Goal: Information Seeking & Learning: Learn about a topic

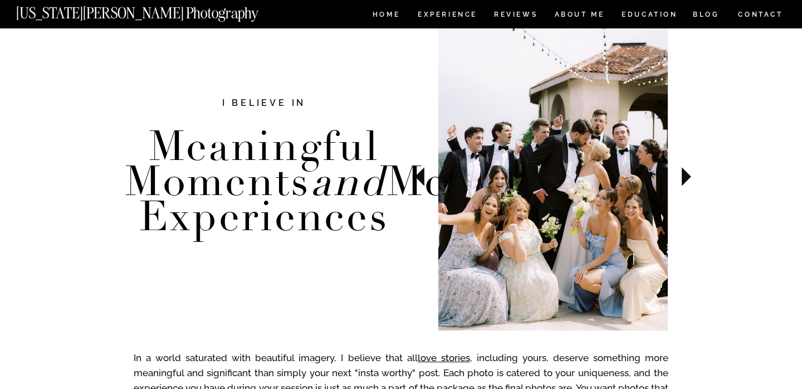
scroll to position [389, 0]
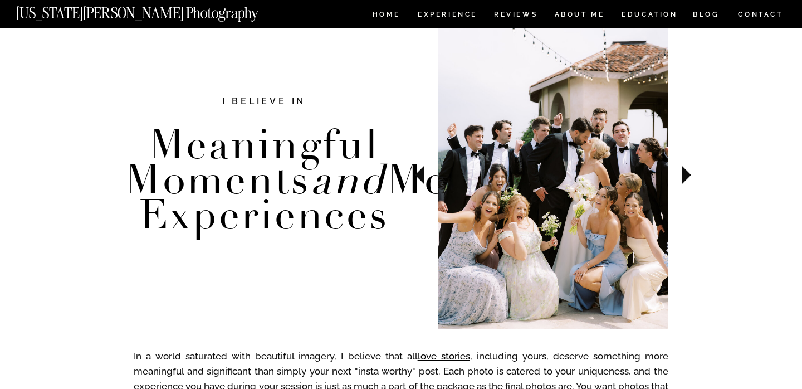
click at [693, 174] on icon at bounding box center [686, 174] width 37 height 39
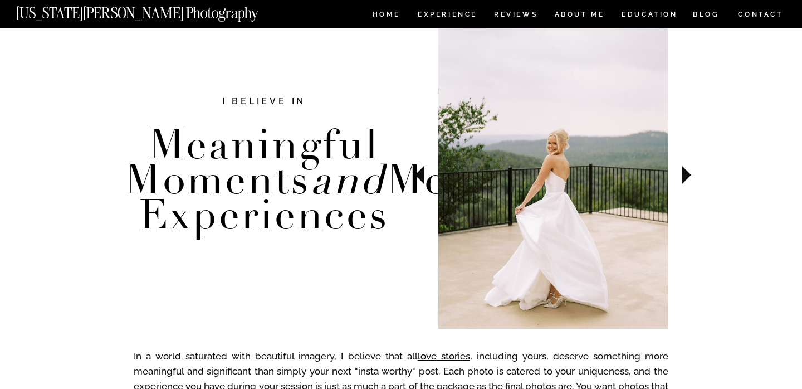
click at [693, 174] on icon at bounding box center [686, 174] width 37 height 39
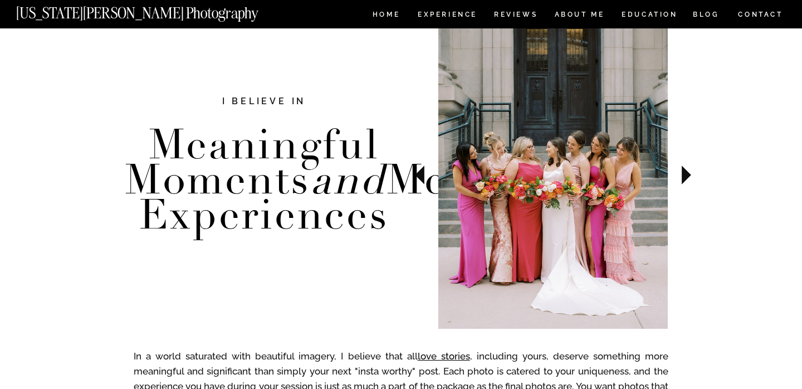
click at [693, 174] on icon at bounding box center [686, 174] width 37 height 39
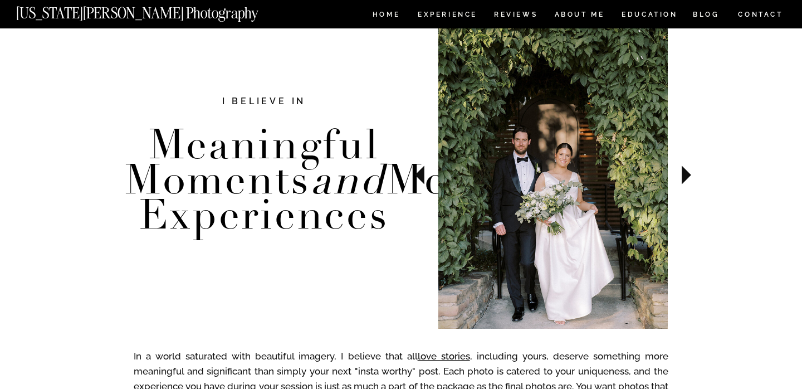
click at [693, 174] on icon at bounding box center [686, 174] width 37 height 39
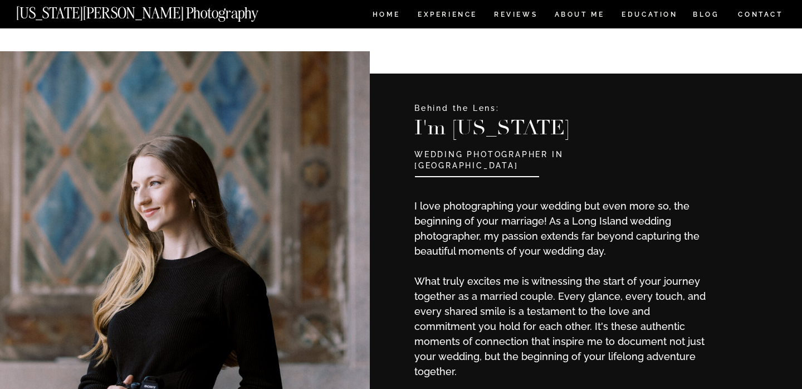
scroll to position [897, 0]
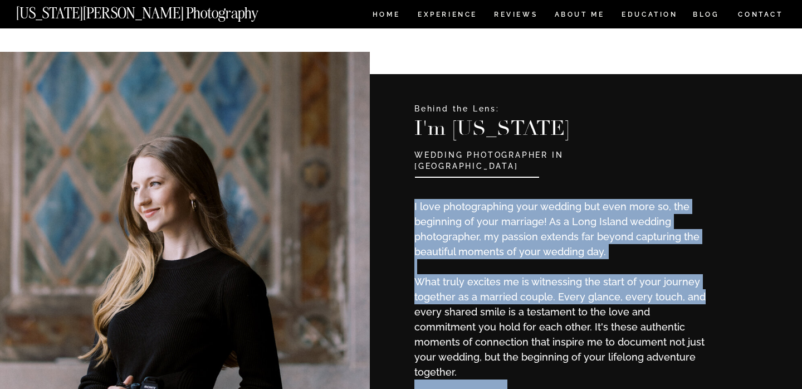
drag, startPoint x: 665, startPoint y: 111, endPoint x: 702, endPoint y: 295, distance: 187.3
click at [702, 295] on p "I love photographing your wedding but even more so, the beginning of your marri…" at bounding box center [561, 278] width 295 height 158
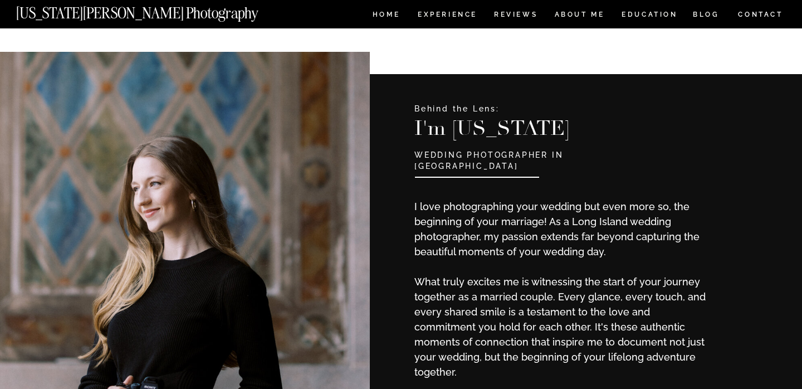
click at [670, 298] on p "I love photographing your wedding but even more so, the beginning of your marri…" at bounding box center [561, 278] width 295 height 158
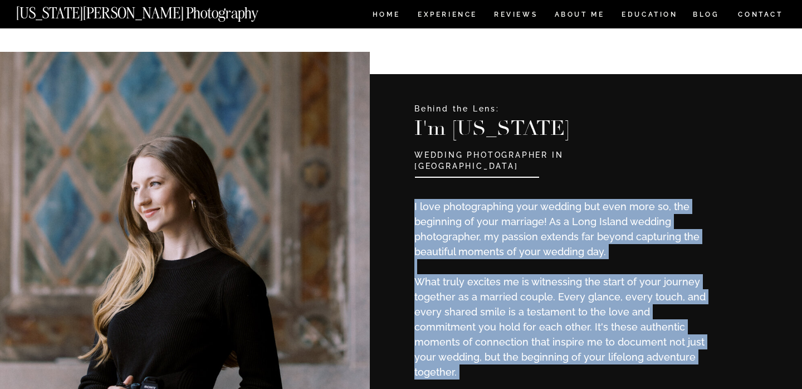
drag, startPoint x: 670, startPoint y: 298, endPoint x: 654, endPoint y: 238, distance: 62.3
click at [654, 238] on p "I love photographing your wedding but even more so, the beginning of your marri…" at bounding box center [561, 278] width 295 height 158
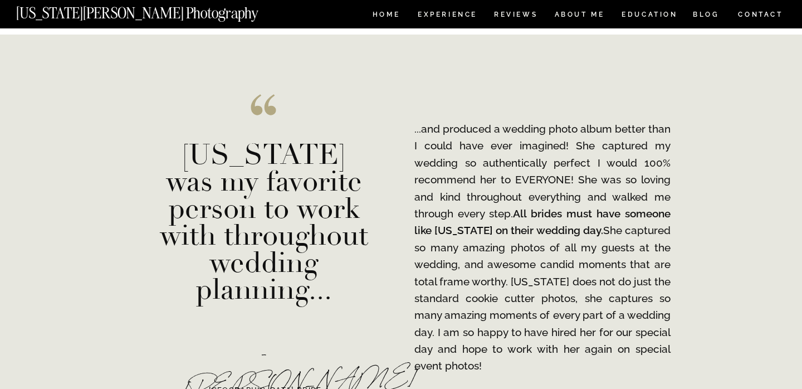
scroll to position [1484, 0]
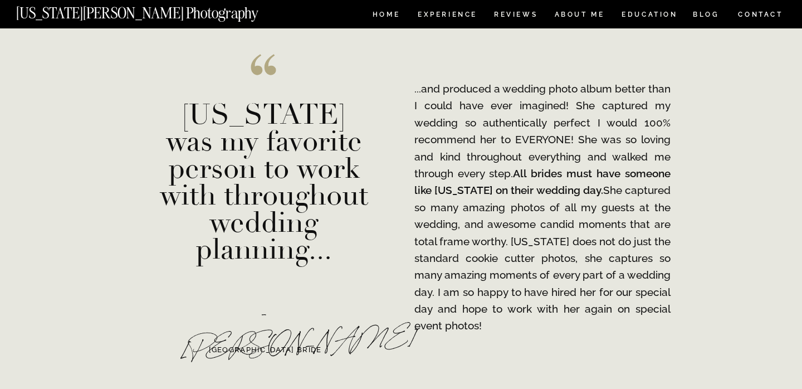
click at [597, 185] on p "...and produced a wedding photo album better than I could have ever imagined! S…" at bounding box center [542, 207] width 256 height 254
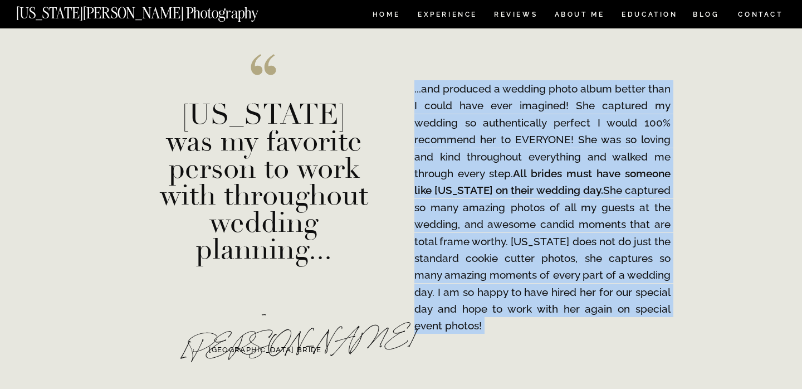
click at [597, 185] on p "...and produced a wedding photo album better than I could have ever imagined! S…" at bounding box center [542, 207] width 256 height 254
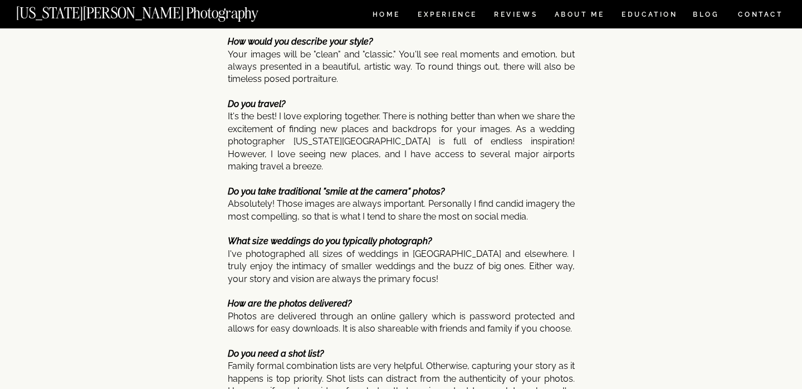
scroll to position [5310, 0]
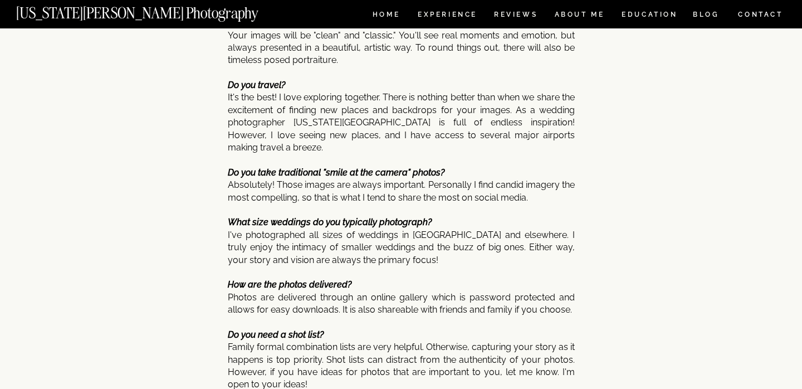
click at [439, 167] on icon "Do you take traditional "smile at the camera" photos?" at bounding box center [336, 172] width 217 height 11
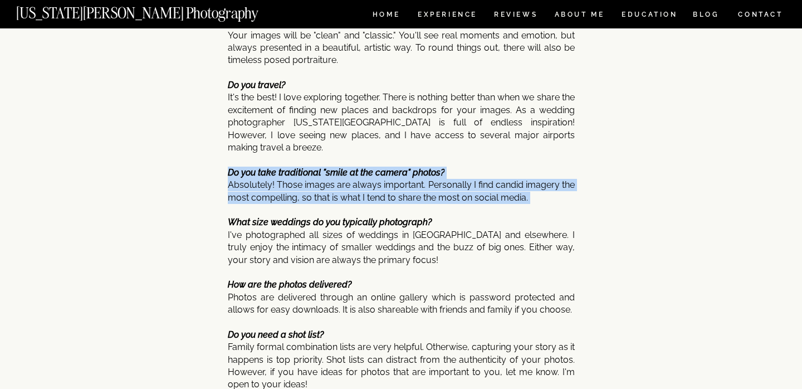
drag, startPoint x: 439, startPoint y: 158, endPoint x: 439, endPoint y: 186, distance: 28.4
click at [439, 186] on p "Where are you located? I work as a NY wedding photographer! I often service Tex…" at bounding box center [401, 225] width 347 height 616
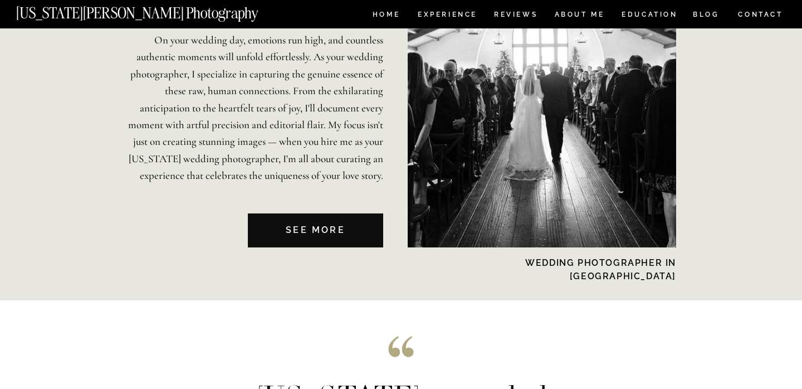
scroll to position [2260, 0]
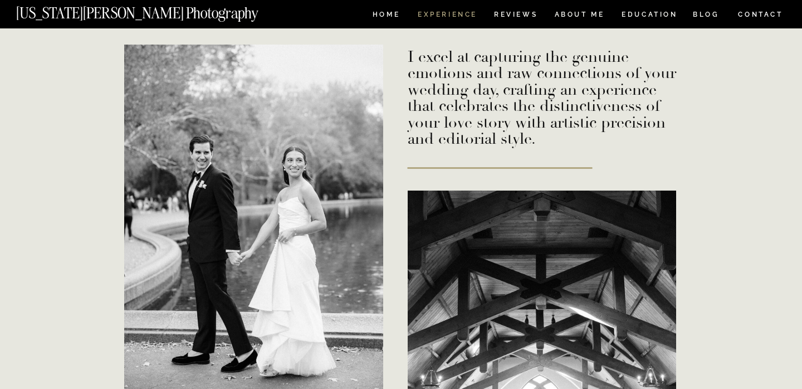
click at [449, 17] on nav "Experience" at bounding box center [447, 15] width 58 height 9
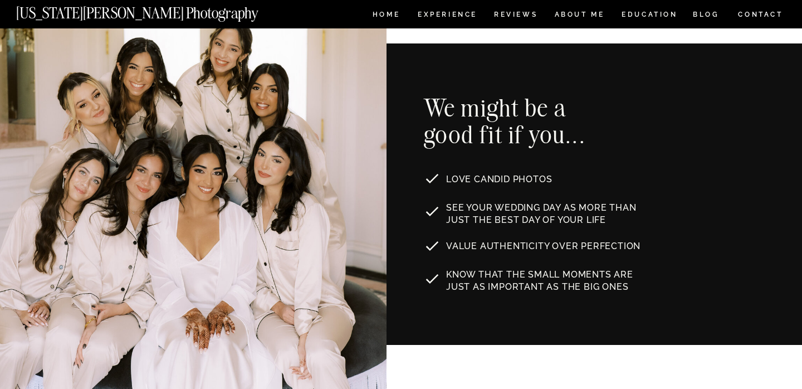
scroll to position [596, 0]
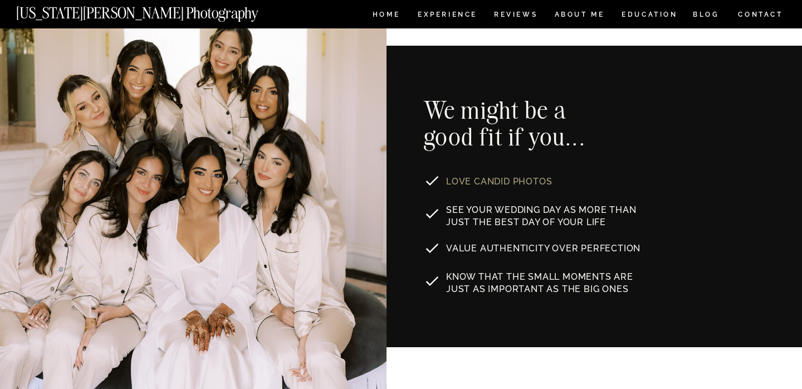
click at [513, 181] on p "LOVE CANDID PHOTOS" at bounding box center [516, 179] width 140 height 9
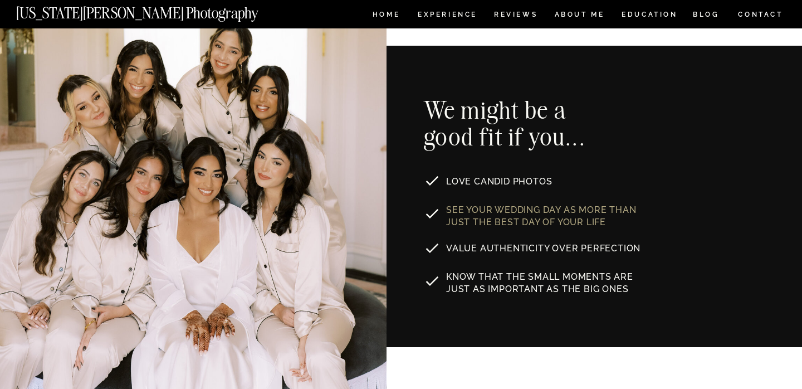
click at [524, 204] on p "See your wedding day as MORE THAN JUST the best day of your life" at bounding box center [546, 214] width 201 height 21
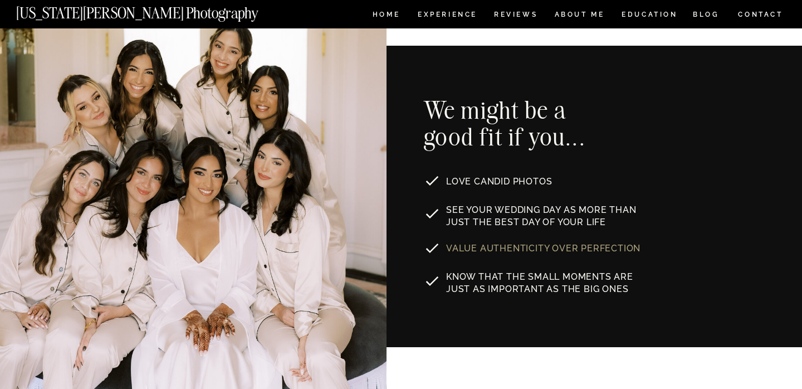
click at [539, 244] on p "Value authenticity over perfection" at bounding box center [544, 246] width 197 height 9
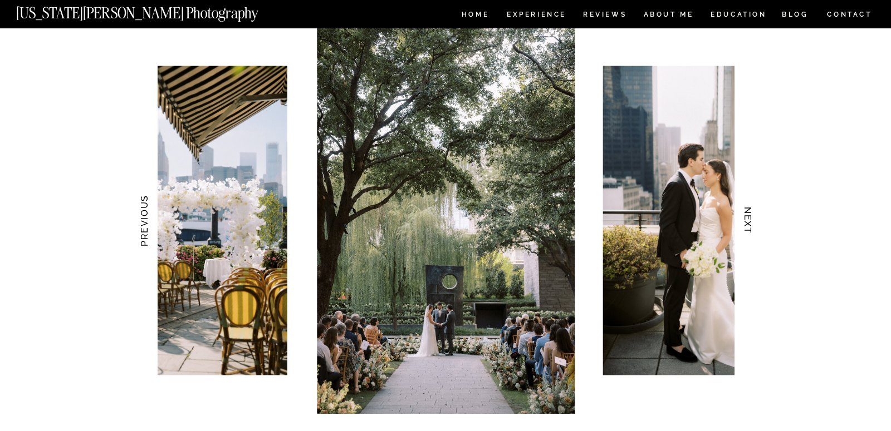
scroll to position [1063, 0]
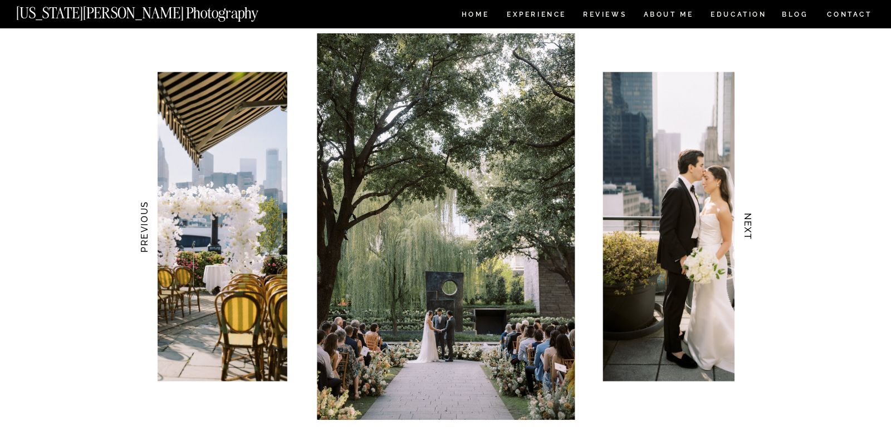
click at [750, 232] on h3 "NEXT" at bounding box center [748, 227] width 12 height 70
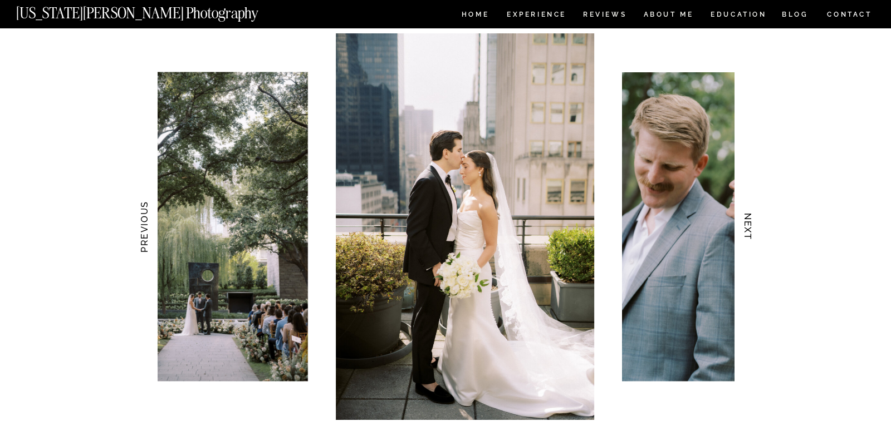
click at [750, 232] on h3 "NEXT" at bounding box center [748, 227] width 12 height 70
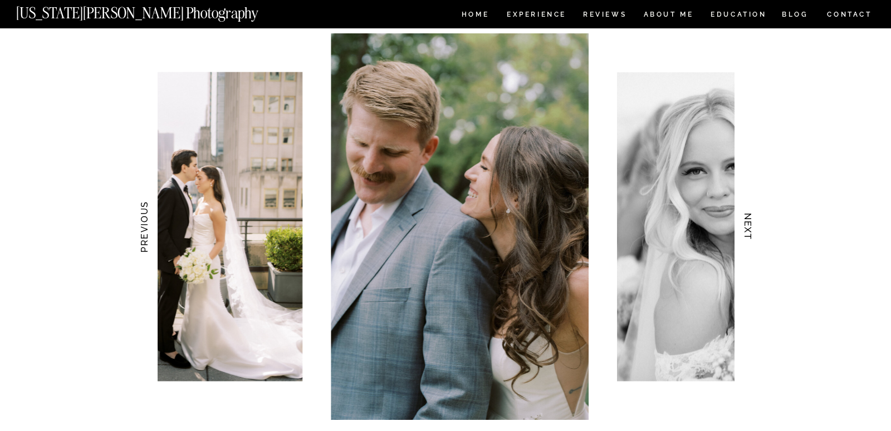
click at [750, 232] on h3 "NEXT" at bounding box center [748, 227] width 12 height 70
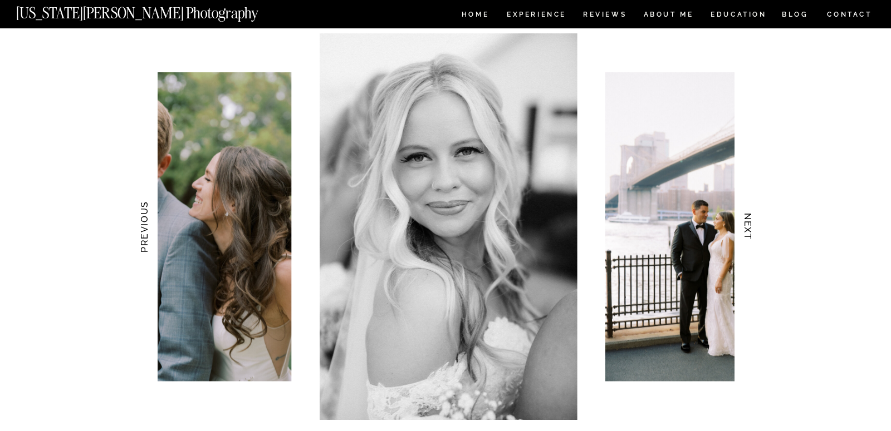
click at [750, 232] on h3 "NEXT" at bounding box center [748, 227] width 12 height 70
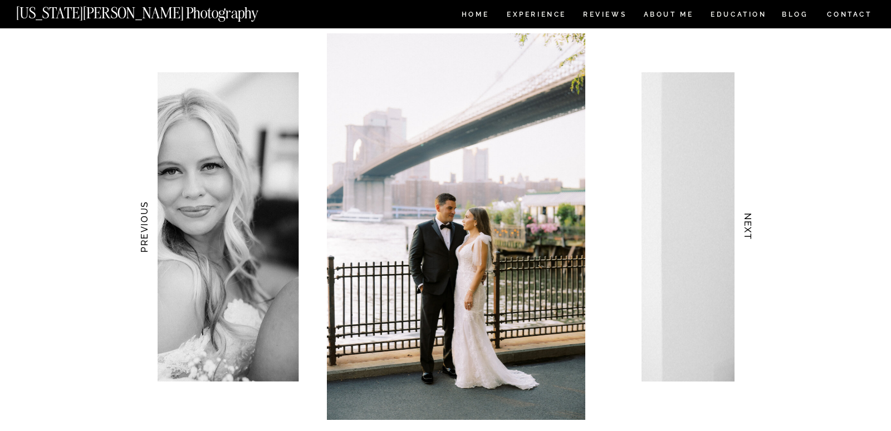
click at [750, 232] on h3 "NEXT" at bounding box center [748, 227] width 12 height 70
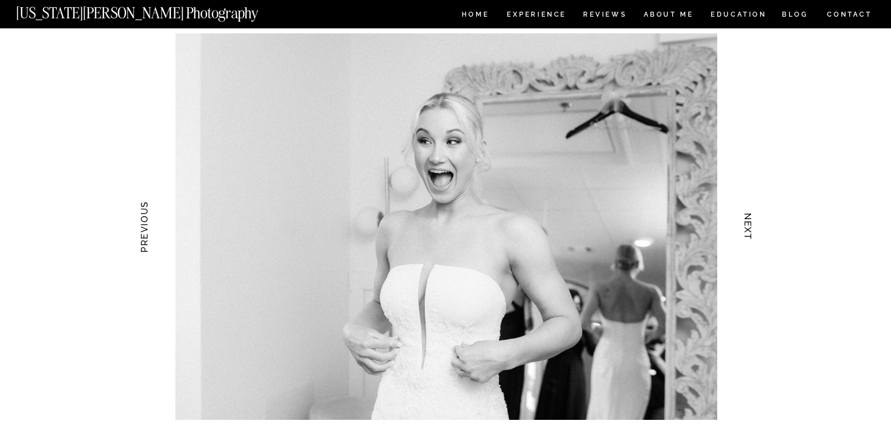
click at [750, 232] on h3 "NEXT" at bounding box center [748, 227] width 12 height 70
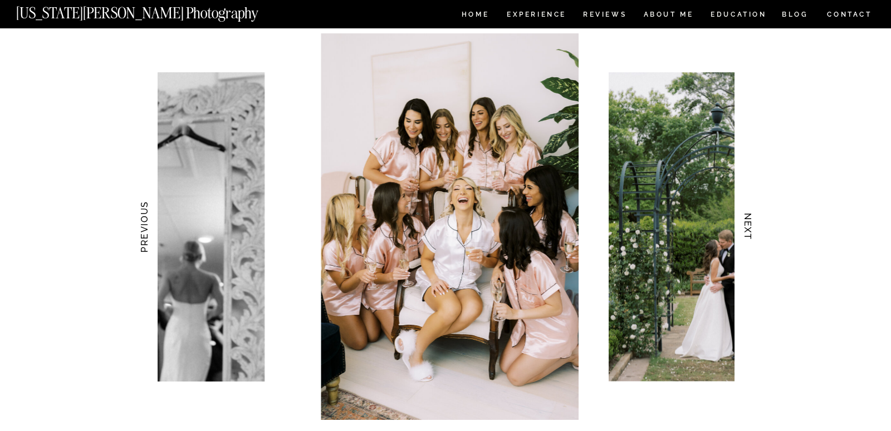
click at [750, 232] on h3 "NEXT" at bounding box center [748, 227] width 12 height 70
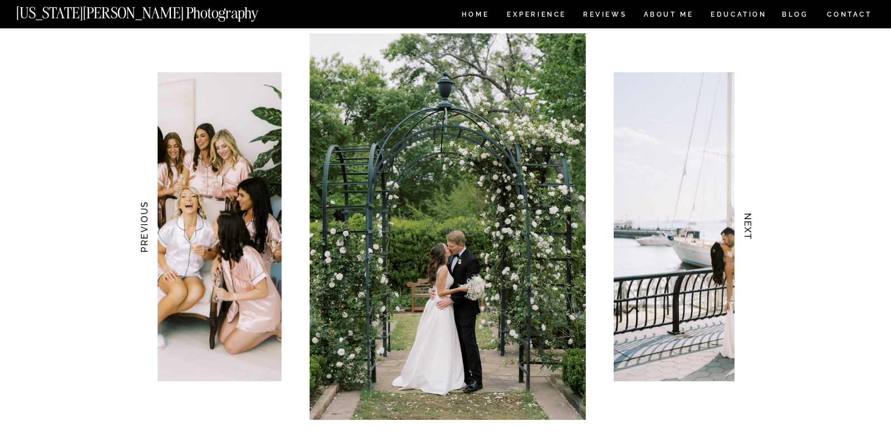
click at [750, 232] on h3 "NEXT" at bounding box center [748, 227] width 12 height 70
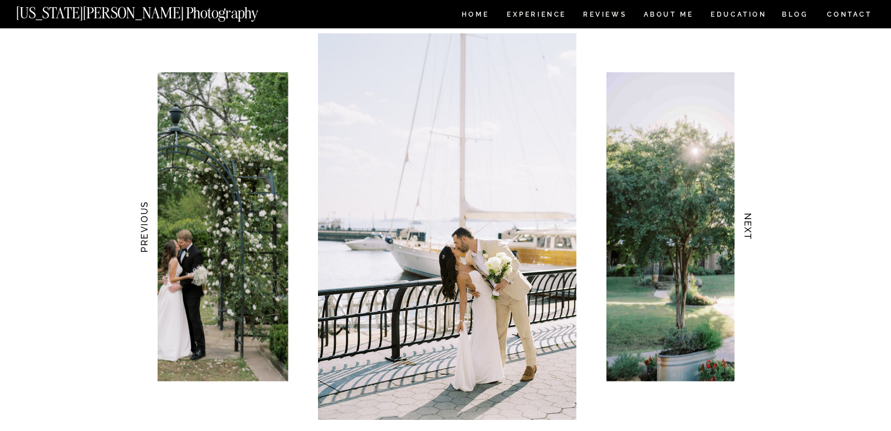
click at [750, 232] on h3 "NEXT" at bounding box center [748, 227] width 12 height 70
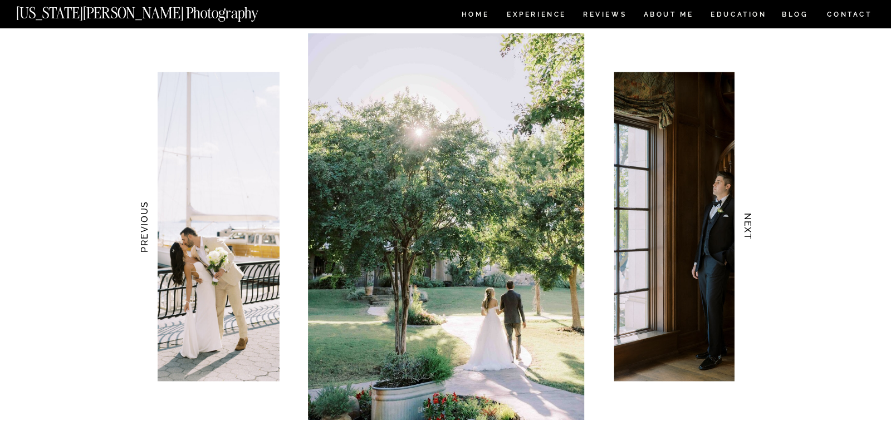
click at [750, 232] on h3 "NEXT" at bounding box center [748, 227] width 12 height 70
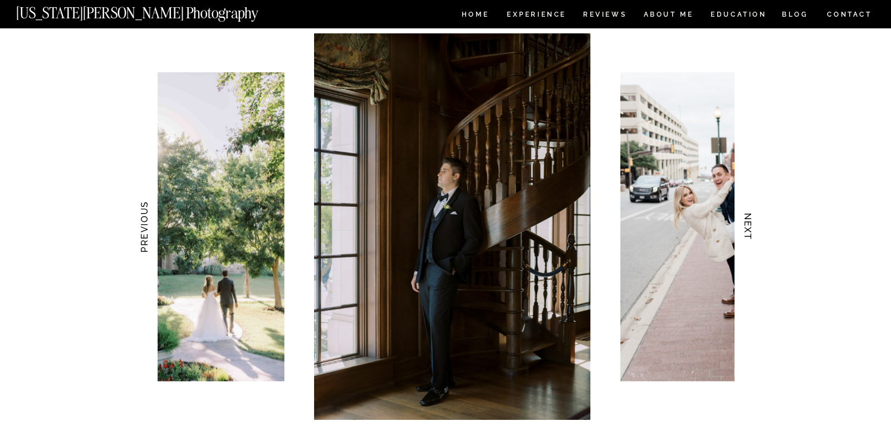
click at [750, 232] on h3 "NEXT" at bounding box center [748, 227] width 12 height 70
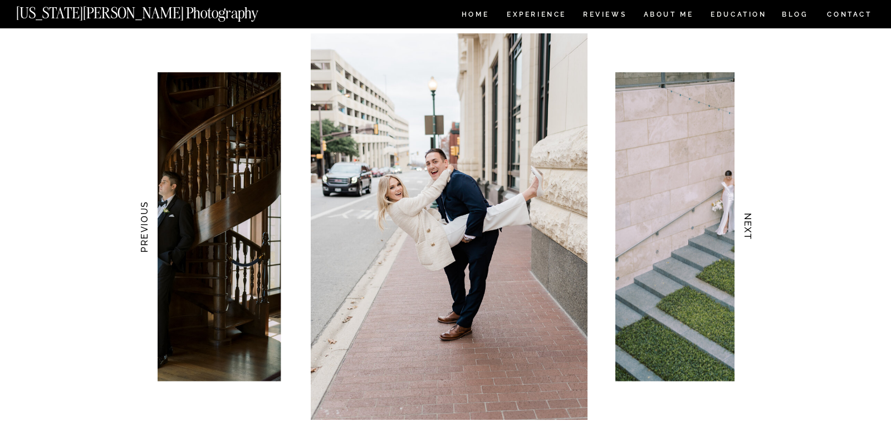
click at [750, 232] on h3 "NEXT" at bounding box center [748, 227] width 12 height 70
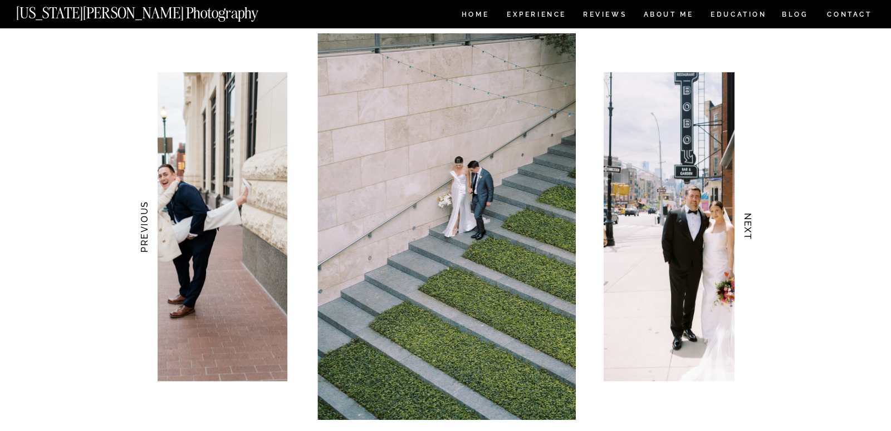
click at [750, 232] on h3 "NEXT" at bounding box center [748, 227] width 12 height 70
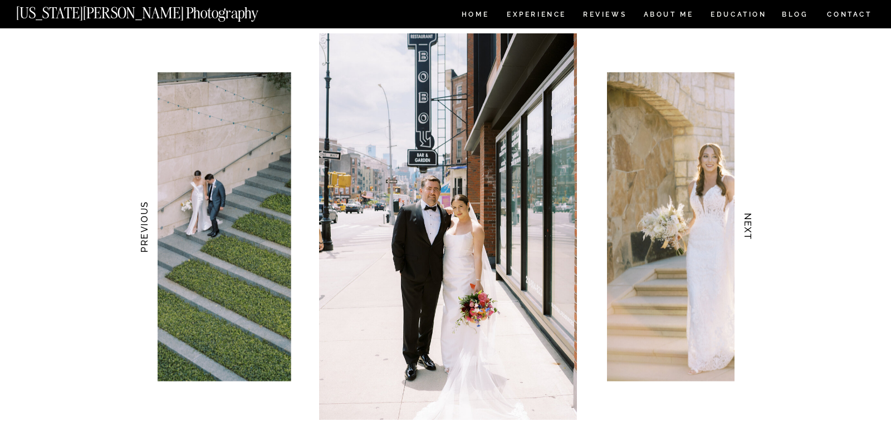
click at [750, 233] on h3 "NEXT" at bounding box center [748, 227] width 12 height 70
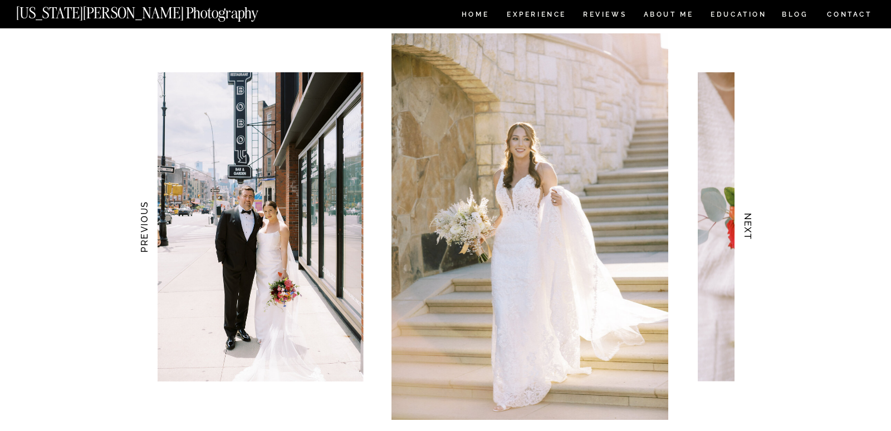
click at [750, 233] on h3 "NEXT" at bounding box center [748, 227] width 12 height 70
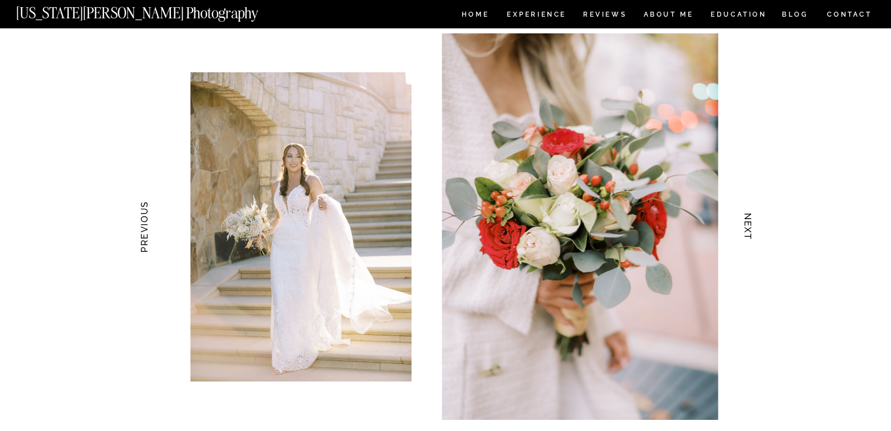
click at [750, 232] on h3 "NEXT" at bounding box center [748, 227] width 12 height 70
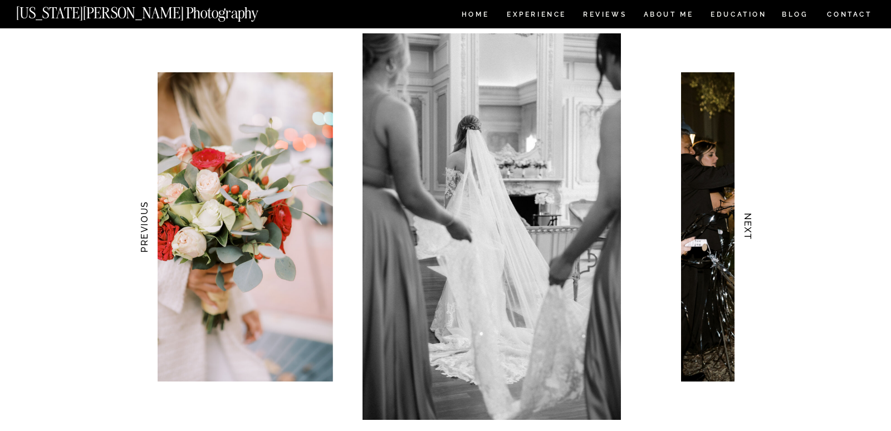
click at [750, 232] on h3 "NEXT" at bounding box center [748, 227] width 12 height 70
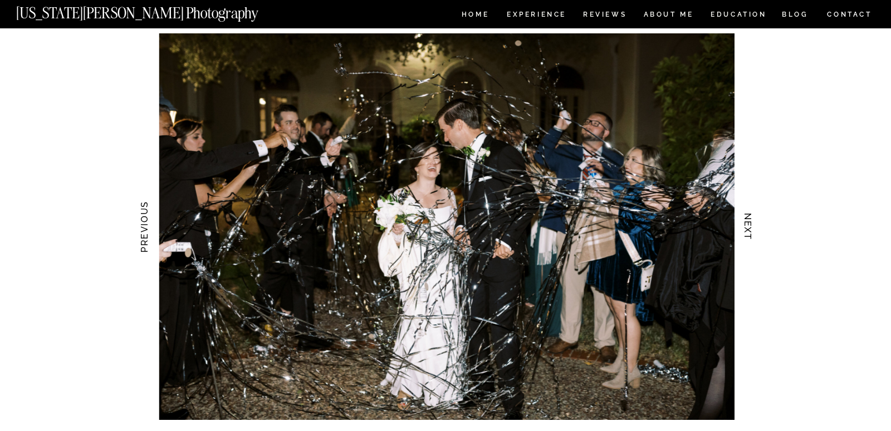
click at [750, 232] on h3 "NEXT" at bounding box center [748, 227] width 12 height 70
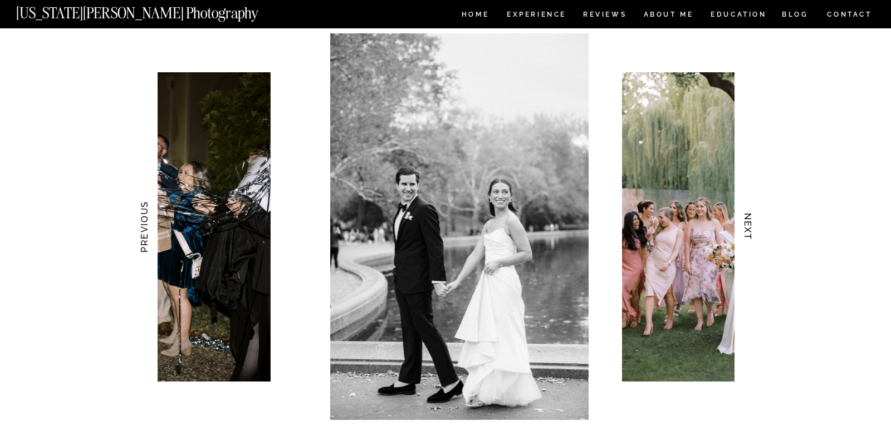
click at [750, 232] on h3 "NEXT" at bounding box center [748, 227] width 12 height 70
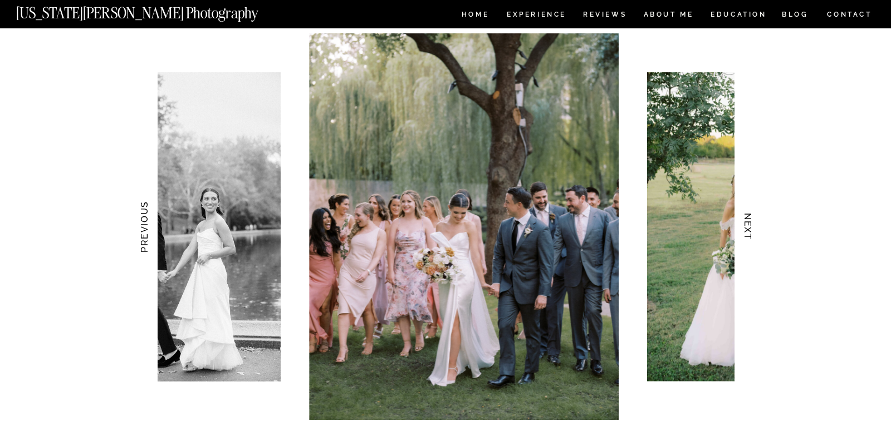
click at [750, 232] on h3 "NEXT" at bounding box center [748, 227] width 12 height 70
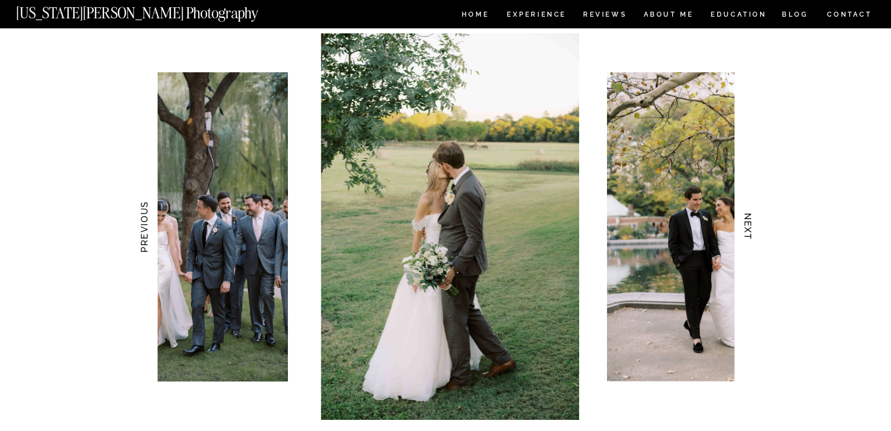
click at [750, 232] on h3 "NEXT" at bounding box center [748, 227] width 12 height 70
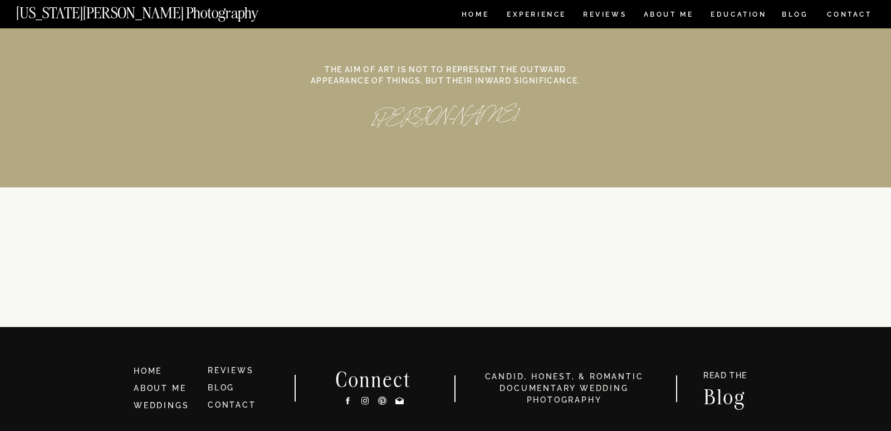
scroll to position [5118, 0]
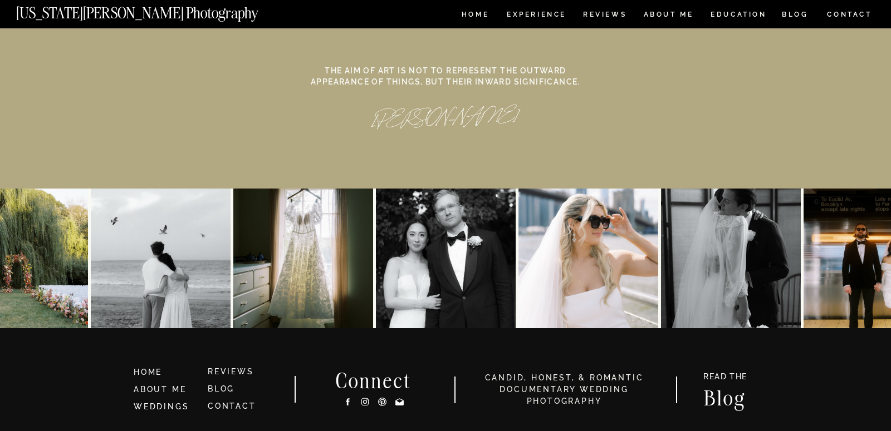
click at [713, 238] on img at bounding box center [731, 259] width 140 height 140
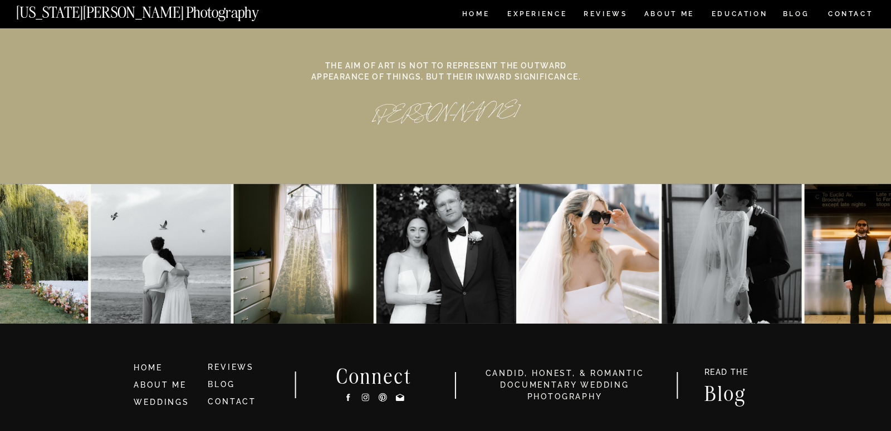
scroll to position [5123, 0]
